Goal: Task Accomplishment & Management: Complete application form

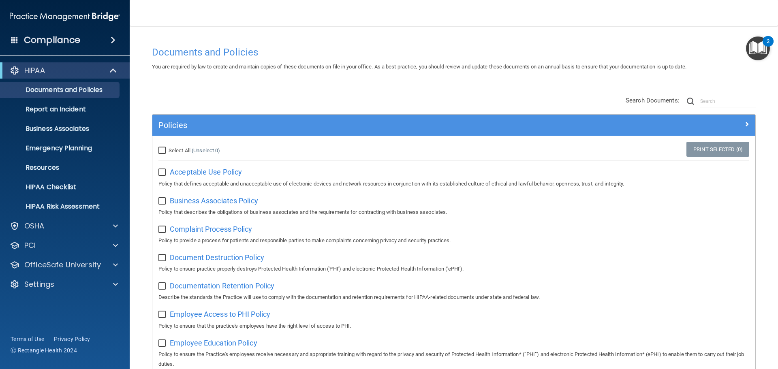
scroll to position [40, 0]
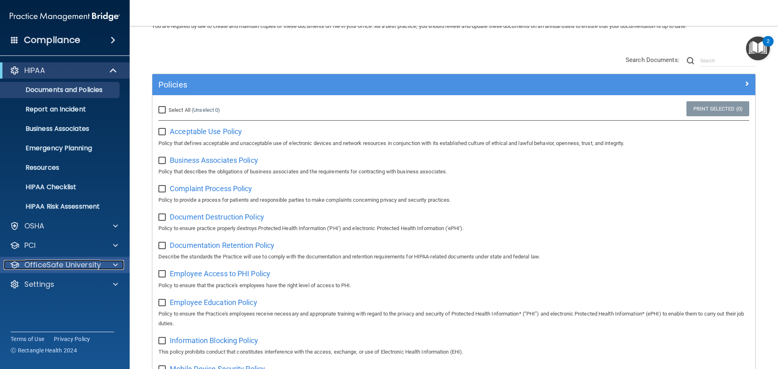
click at [89, 260] on p "OfficeSafe University" at bounding box center [62, 265] width 77 height 10
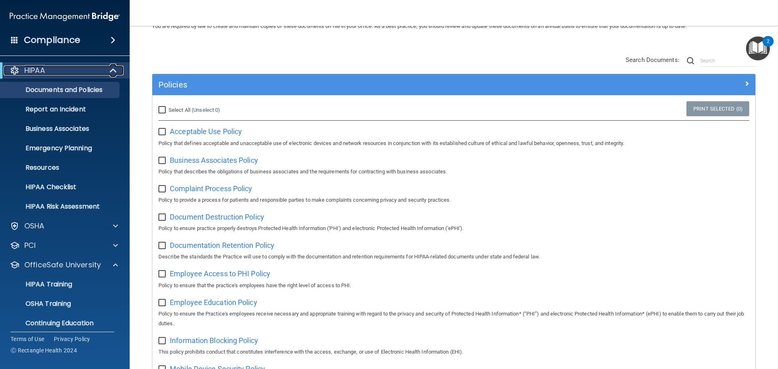
click at [113, 69] on span at bounding box center [114, 71] width 7 height 10
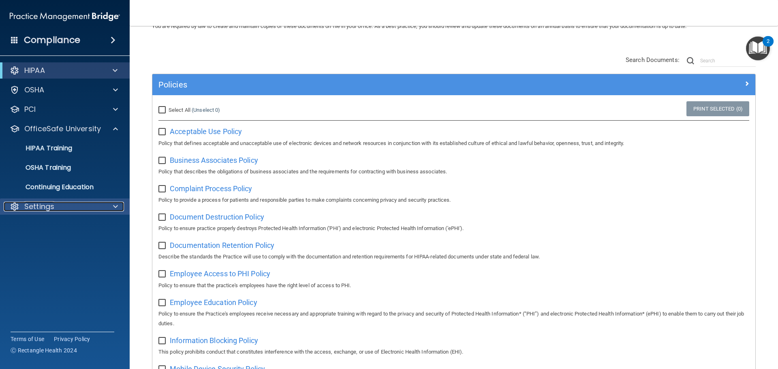
click at [51, 204] on p "Settings" at bounding box center [39, 207] width 30 height 10
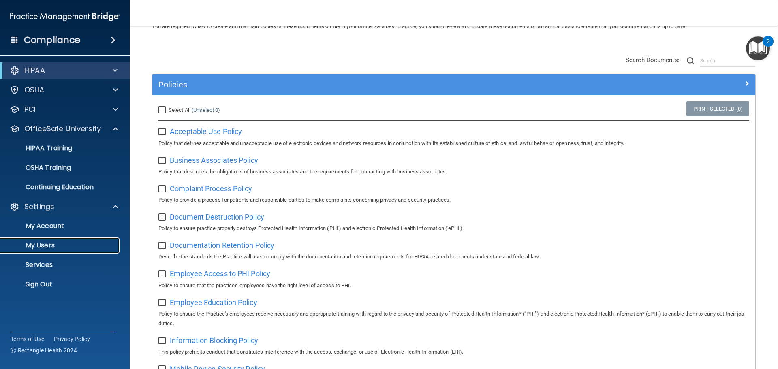
click at [42, 245] on p "My Users" at bounding box center [60, 245] width 111 height 8
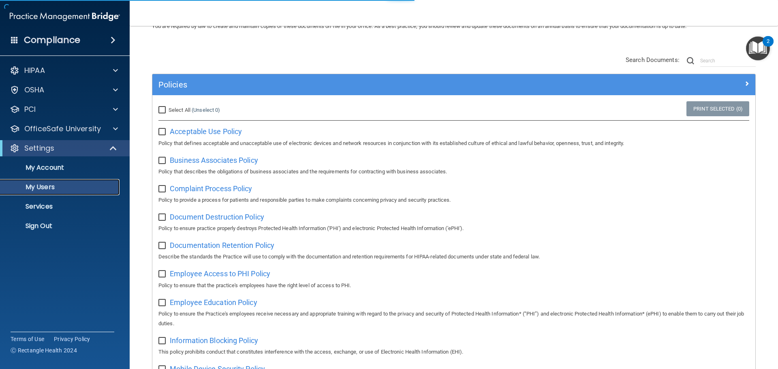
select select "20"
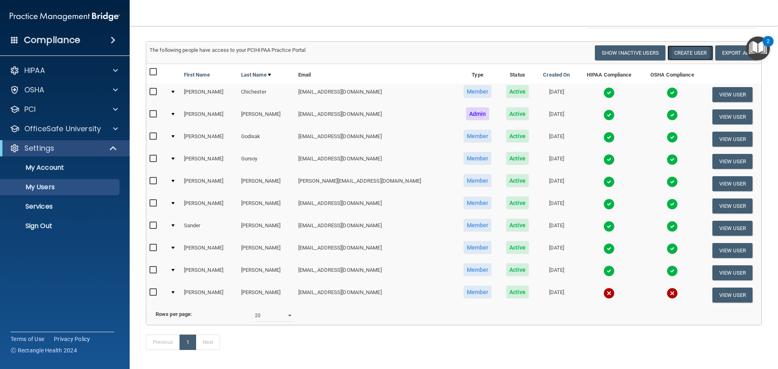
click at [676, 48] on button "Create User" at bounding box center [690, 52] width 46 height 15
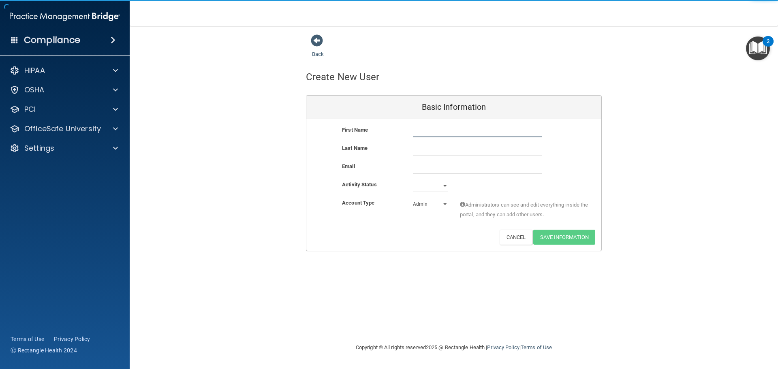
click at [438, 128] on input "text" at bounding box center [477, 131] width 129 height 12
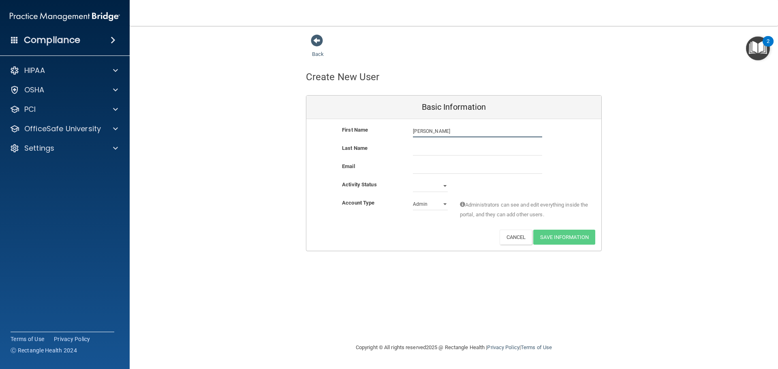
type input "[PERSON_NAME]"
click at [428, 145] on input "text" at bounding box center [477, 149] width 129 height 12
type input "[PERSON_NAME]"
click at [443, 167] on input "email" at bounding box center [477, 168] width 129 height 12
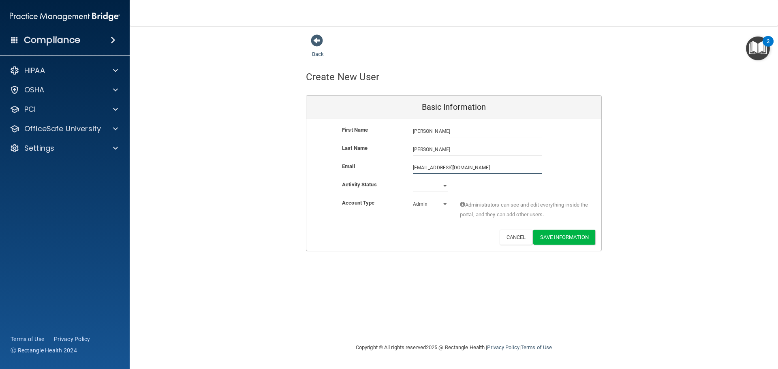
type input "[EMAIL_ADDRESS][DOMAIN_NAME]"
click at [419, 186] on select "Active Inactive" at bounding box center [430, 187] width 35 height 12
select select "active"
click at [413, 180] on select "Active Inactive" at bounding box center [430, 186] width 35 height 12
click at [420, 201] on select "Admin Member" at bounding box center [430, 204] width 35 height 12
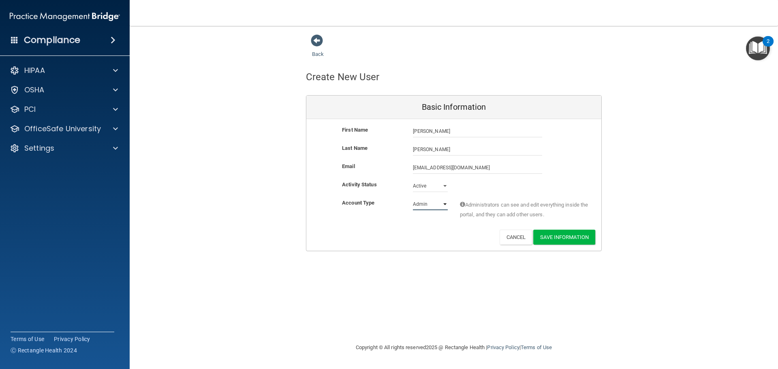
select select "practice_member"
click at [413, 198] on select "Admin Member" at bounding box center [430, 204] width 35 height 12
click at [562, 234] on button "Save Information" at bounding box center [564, 237] width 62 height 15
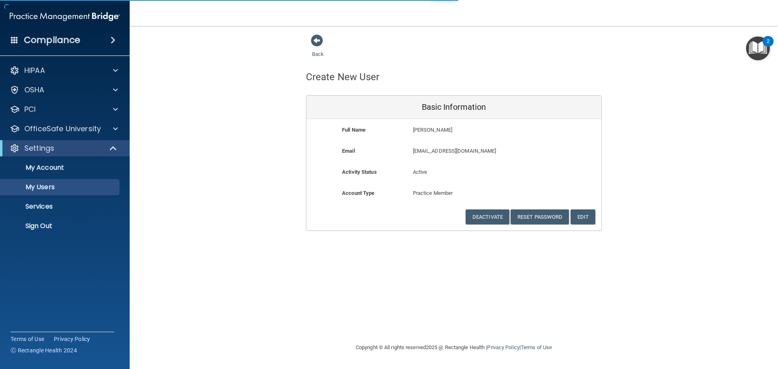
select select "20"
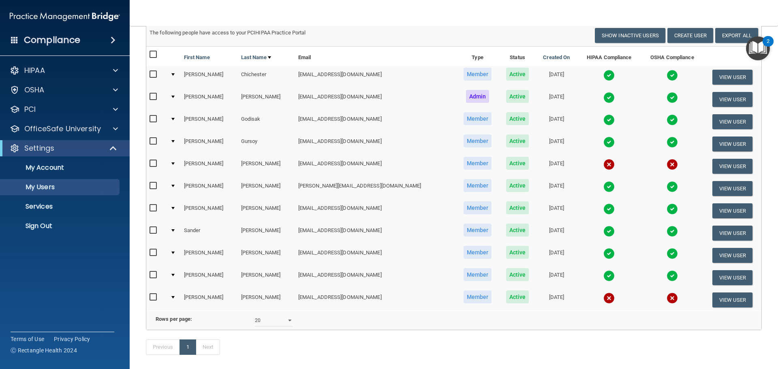
scroll to position [51, 0]
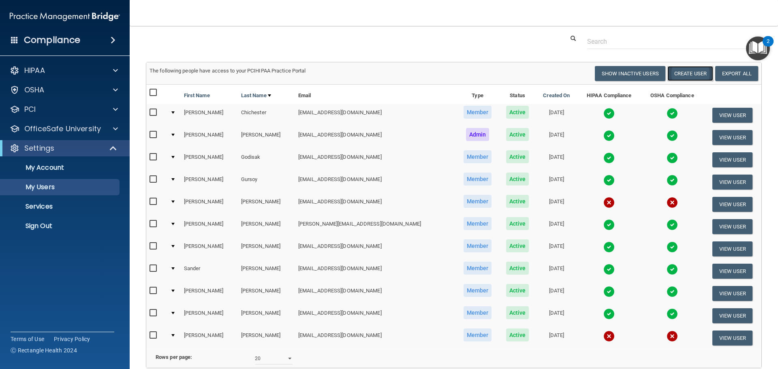
click at [686, 70] on button "Create User" at bounding box center [690, 73] width 46 height 15
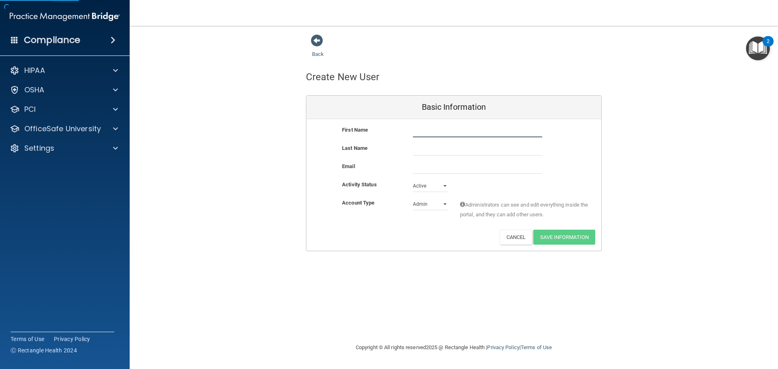
click at [422, 130] on input "text" at bounding box center [477, 131] width 129 height 12
type input "[PERSON_NAME]"
click at [457, 148] on input "text" at bounding box center [477, 149] width 129 height 12
type input "[PERSON_NAME]"
click at [435, 171] on input "email" at bounding box center [477, 168] width 129 height 12
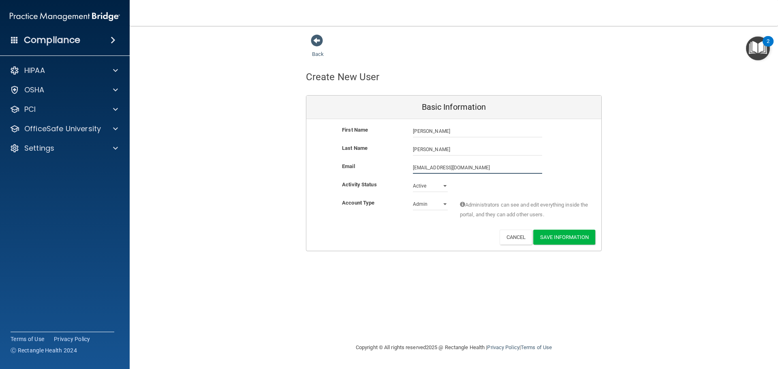
type input "[EMAIL_ADDRESS][DOMAIN_NAME]"
click at [433, 189] on select "Active Inactive" at bounding box center [430, 186] width 35 height 12
click at [413, 180] on select "Active Inactive" at bounding box center [430, 186] width 35 height 12
click at [418, 205] on select "Admin Member" at bounding box center [430, 204] width 35 height 12
select select "practice_member"
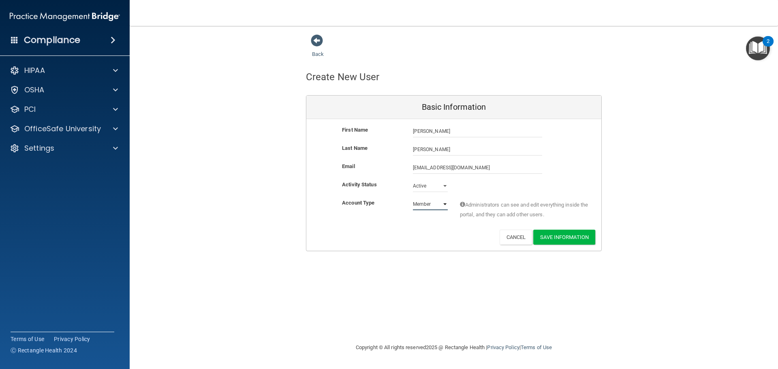
click at [413, 198] on select "Admin Member" at bounding box center [430, 204] width 35 height 12
click at [568, 236] on button "Save Information" at bounding box center [564, 237] width 62 height 15
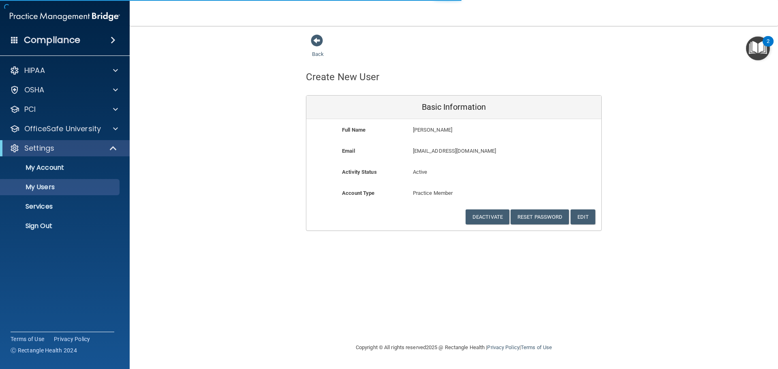
select select "20"
